Goal: Transaction & Acquisition: Purchase product/service

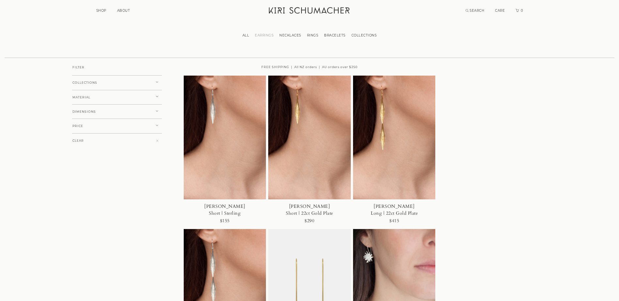
click at [128, 88] on button "COLLECTIONS" at bounding box center [117, 82] width 90 height 15
click at [89, 121] on span "MT COOK LILY" at bounding box center [96, 122] width 36 height 4
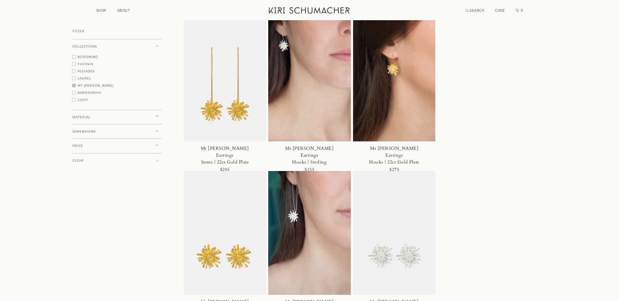
scroll to position [130, 0]
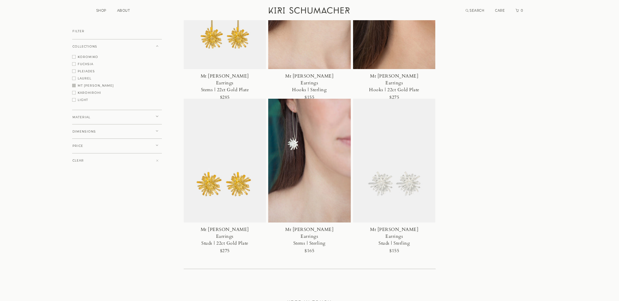
click at [403, 176] on img at bounding box center [394, 161] width 83 height 124
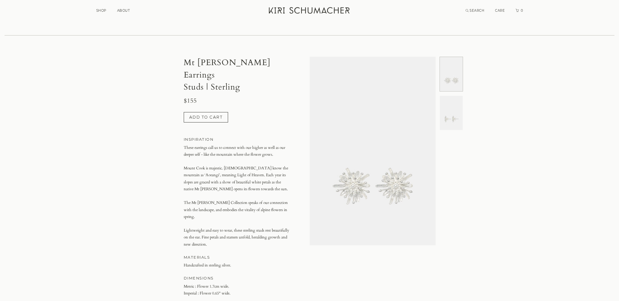
scroll to position [65, 0]
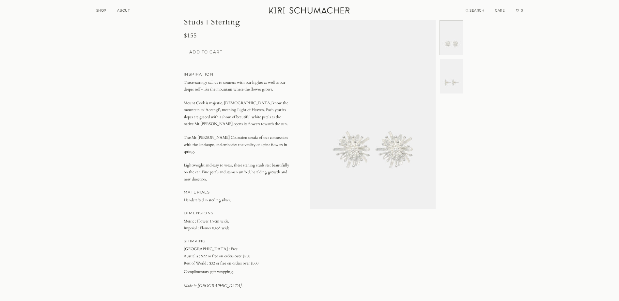
click at [391, 144] on img at bounding box center [373, 114] width 126 height 189
click at [449, 79] on img at bounding box center [451, 76] width 23 height 34
click at [457, 42] on img at bounding box center [451, 38] width 23 height 34
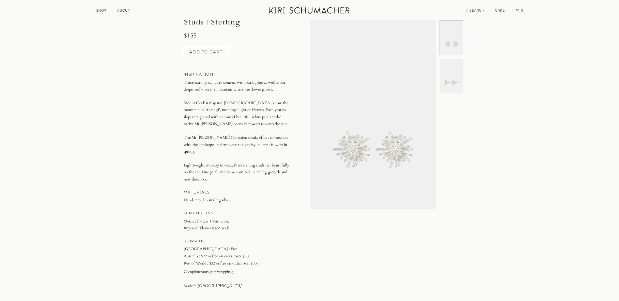
click at [286, 15] on link "Kiri Schumacher Home" at bounding box center [310, 11] width 90 height 16
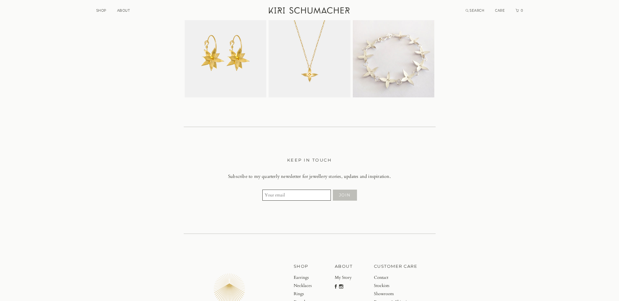
scroll to position [1761, 0]
